Goal: Transaction & Acquisition: Purchase product/service

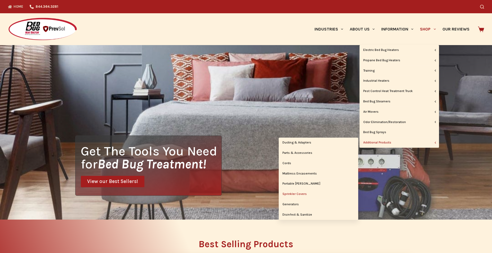
click at [304, 193] on link "Sprinkler Covers" at bounding box center [319, 194] width 80 height 10
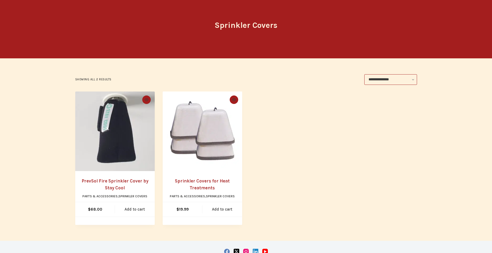
scroll to position [80, 0]
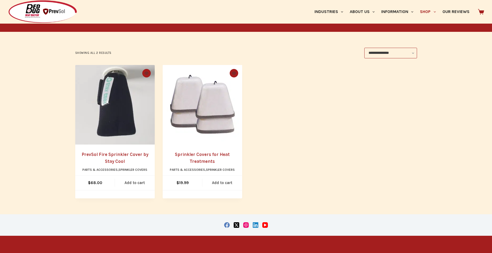
click at [125, 127] on img "PrevSol Fire Sprinkler Cover by Stay Cool" at bounding box center [115, 105] width 80 height 80
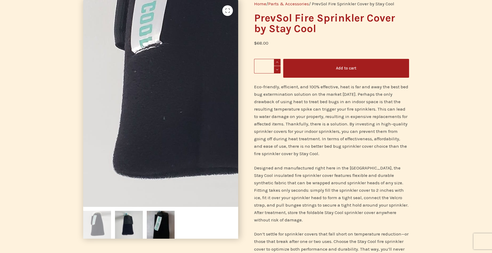
scroll to position [27, 0]
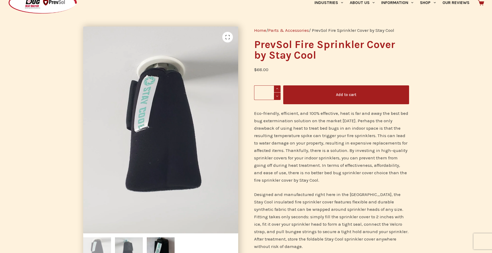
click at [129, 248] on img at bounding box center [129, 251] width 28 height 28
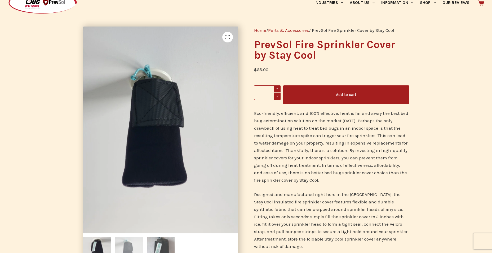
click at [157, 248] on img at bounding box center [161, 251] width 28 height 28
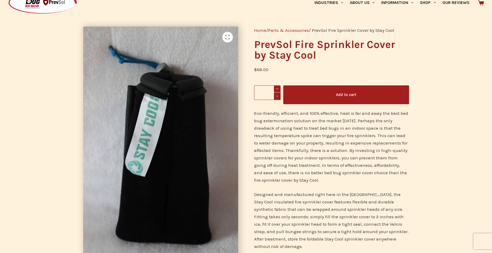
scroll to position [106, 0]
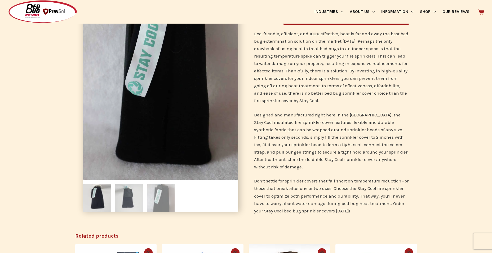
click at [128, 209] on img at bounding box center [129, 198] width 28 height 28
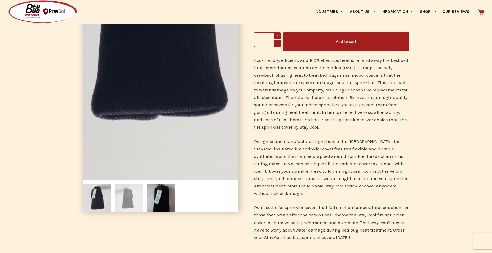
scroll to position [133, 0]
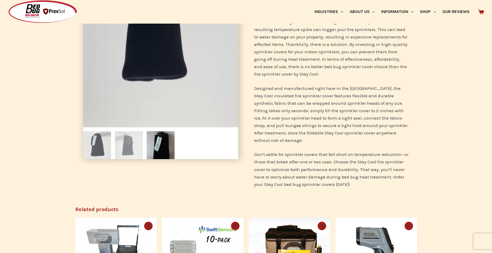
click at [101, 144] on img at bounding box center [97, 145] width 28 height 28
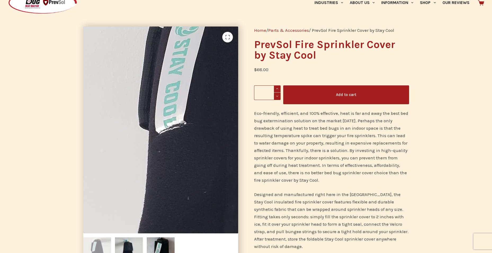
scroll to position [0, 0]
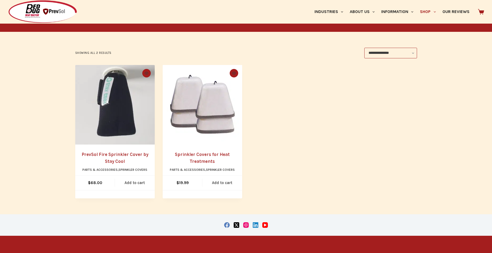
click at [213, 114] on img "Sprinkler Covers for Heat Treatments" at bounding box center [203, 105] width 80 height 80
